Goal: Use online tool/utility: Utilize a website feature to perform a specific function

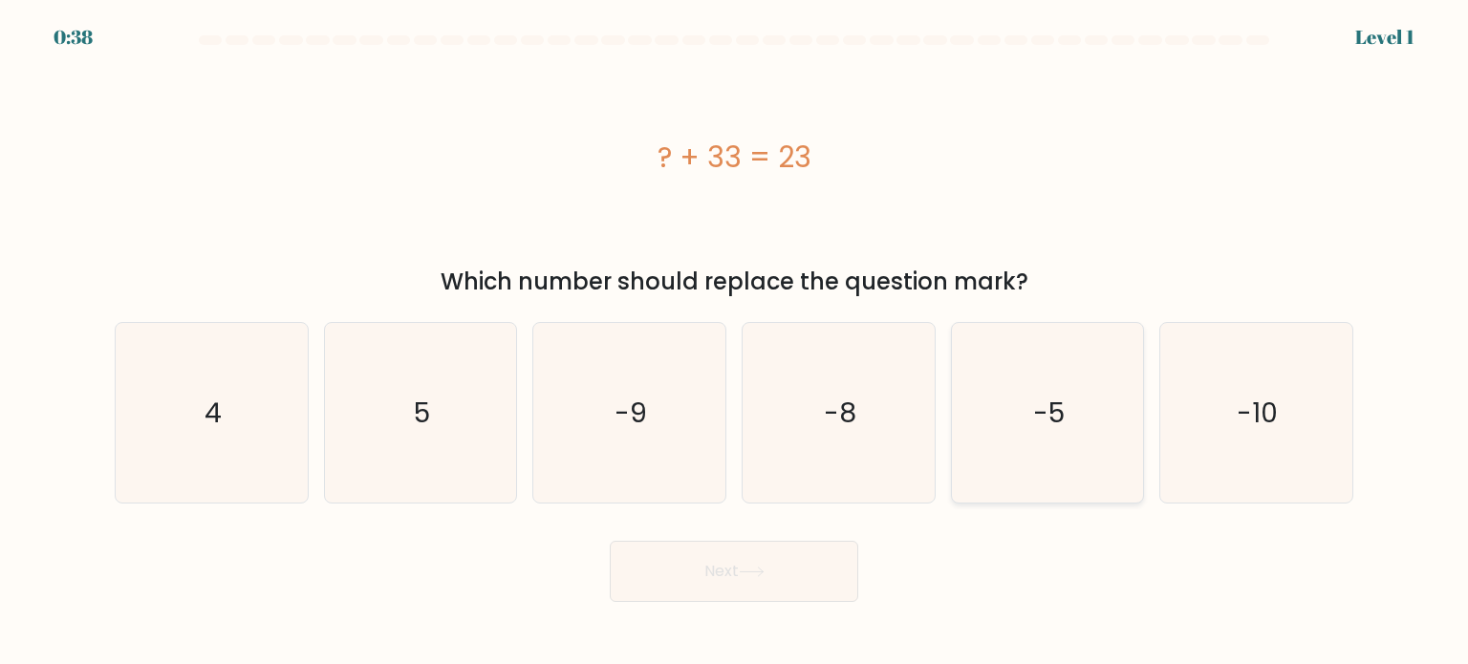
click at [1068, 400] on icon "-5" at bounding box center [1048, 413] width 180 height 180
click at [735, 342] on input "e. -5" at bounding box center [734, 338] width 1 height 10
radio input "true"
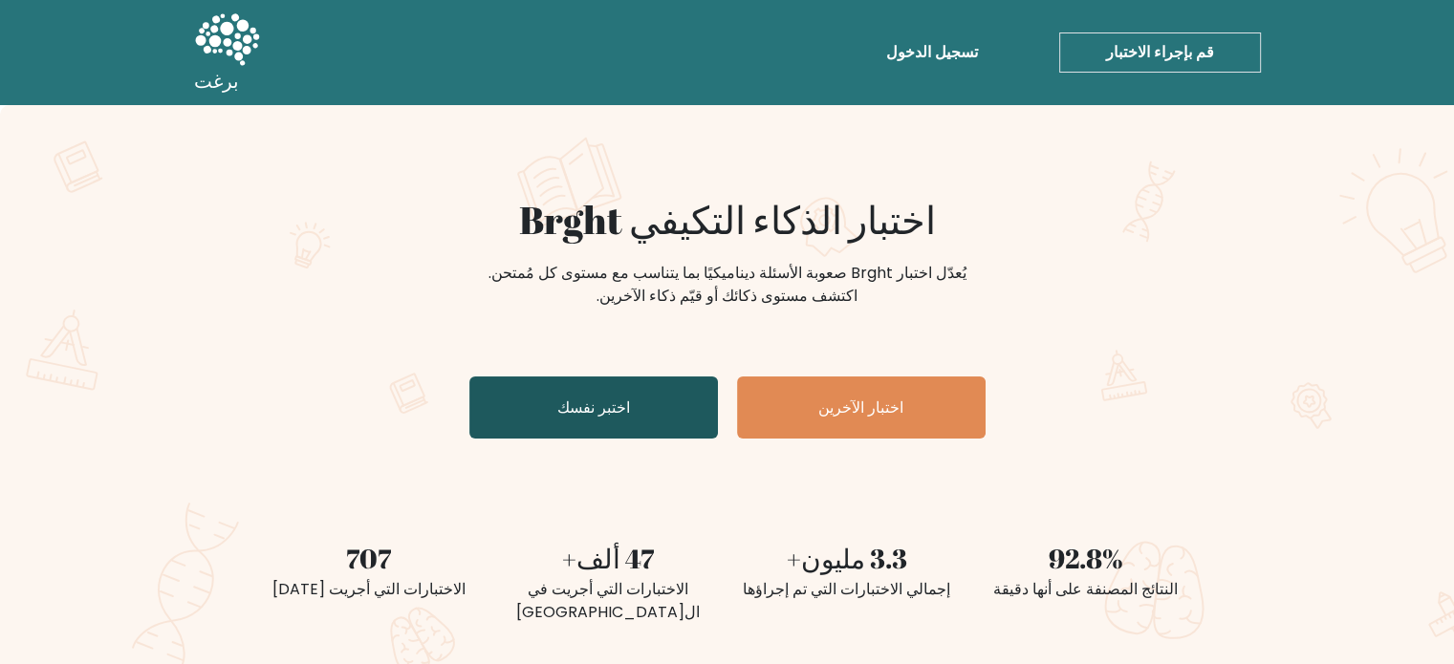
click at [591, 412] on font "اختبر نفسك" at bounding box center [593, 408] width 73 height 22
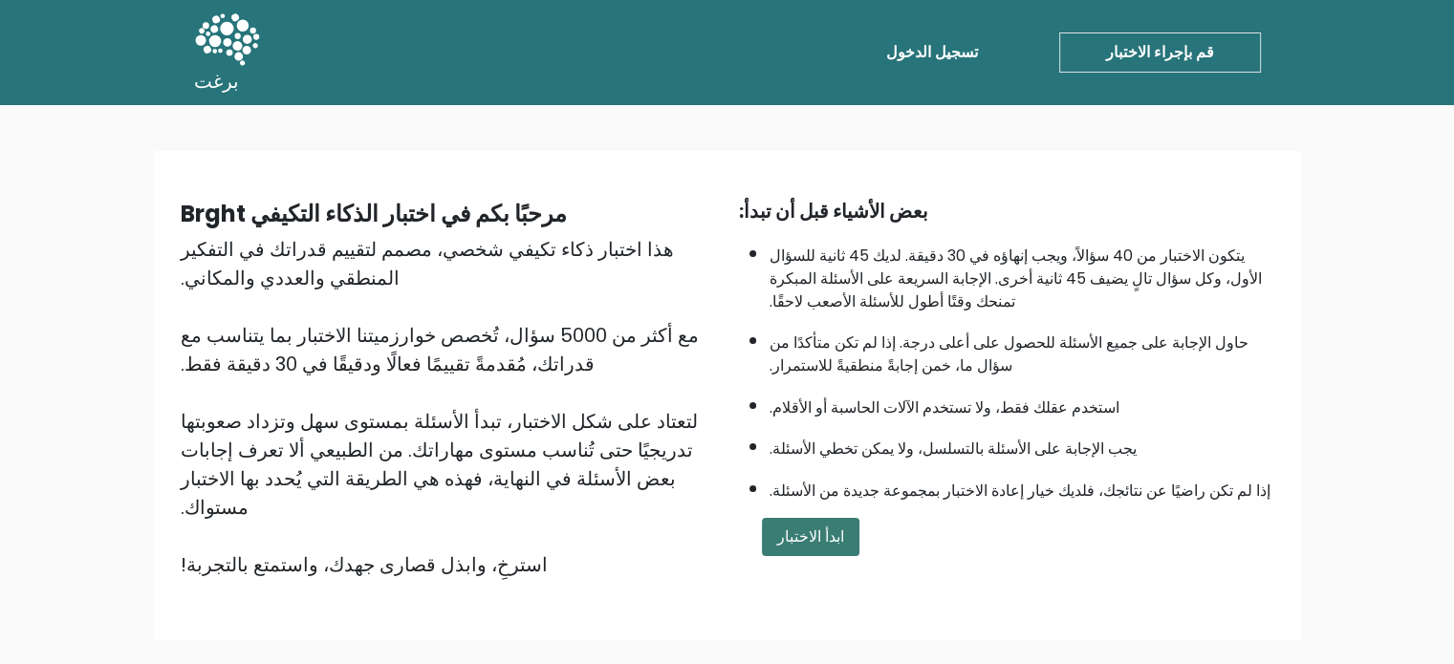
click at [800, 526] on font "ابدأ الاختبار" at bounding box center [810, 537] width 67 height 22
